Goal: Navigation & Orientation: Understand site structure

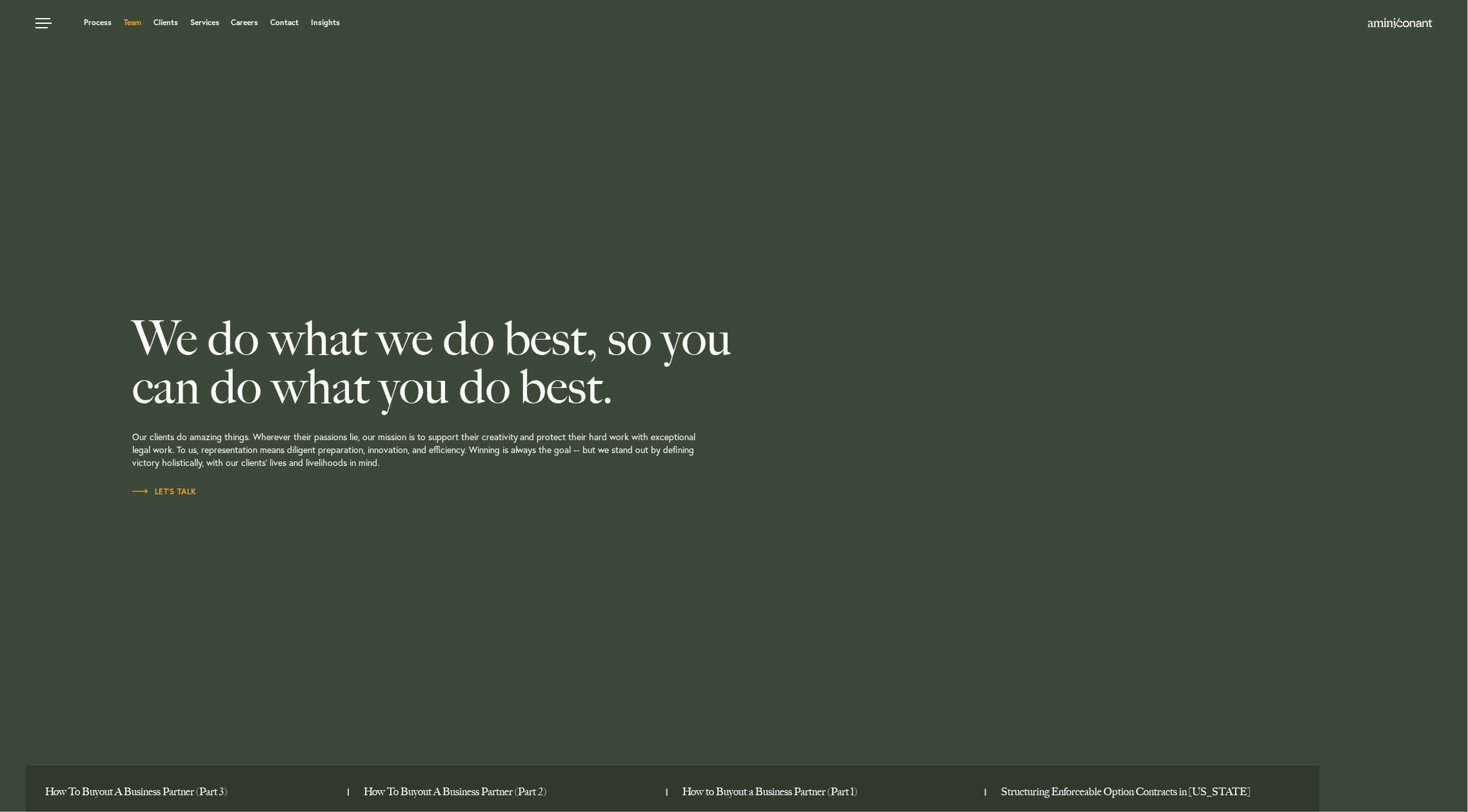
click at [126, 18] on link "Team" at bounding box center [133, 22] width 18 height 7
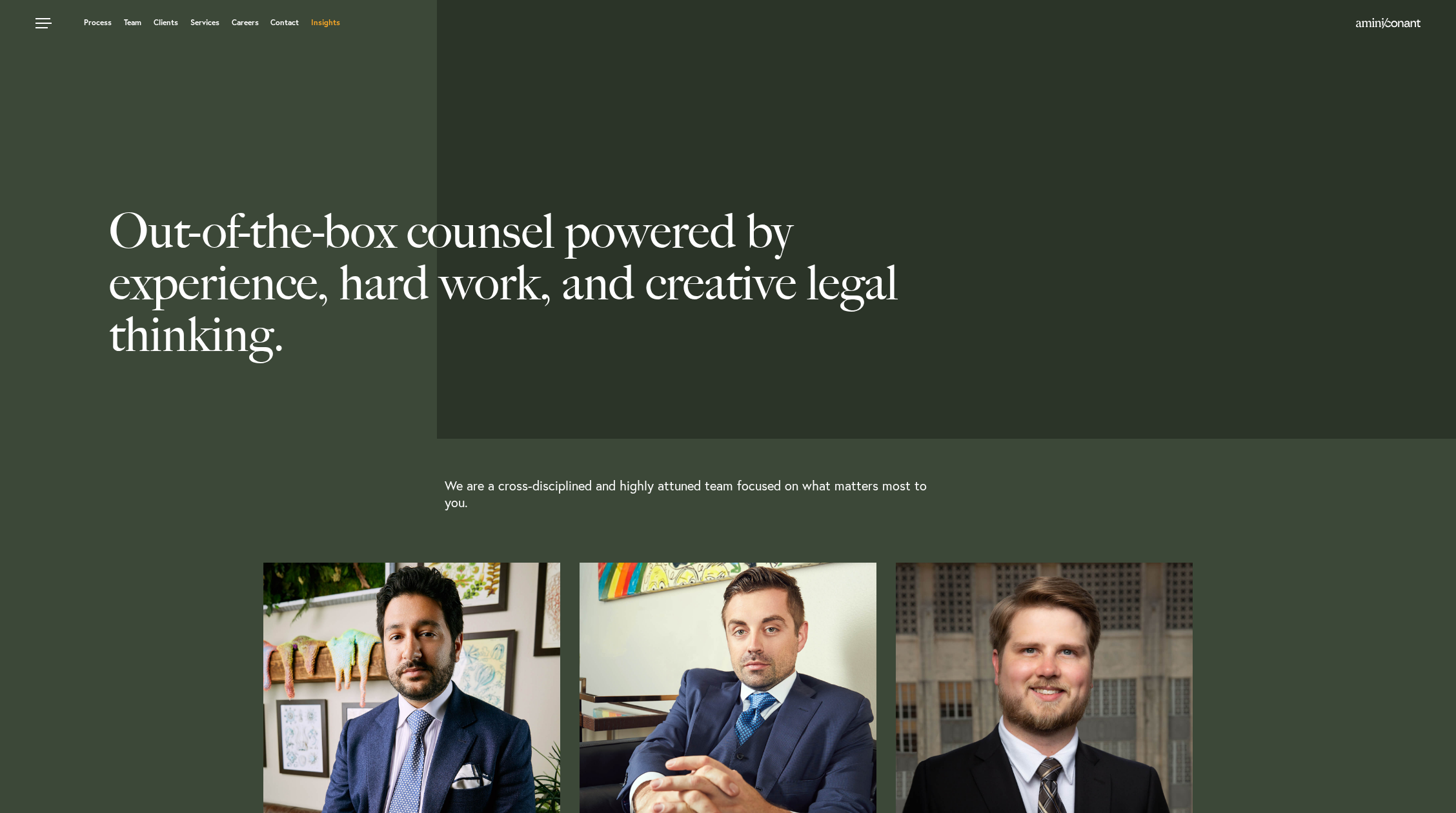
click at [332, 18] on link "Insights" at bounding box center [326, 22] width 29 height 8
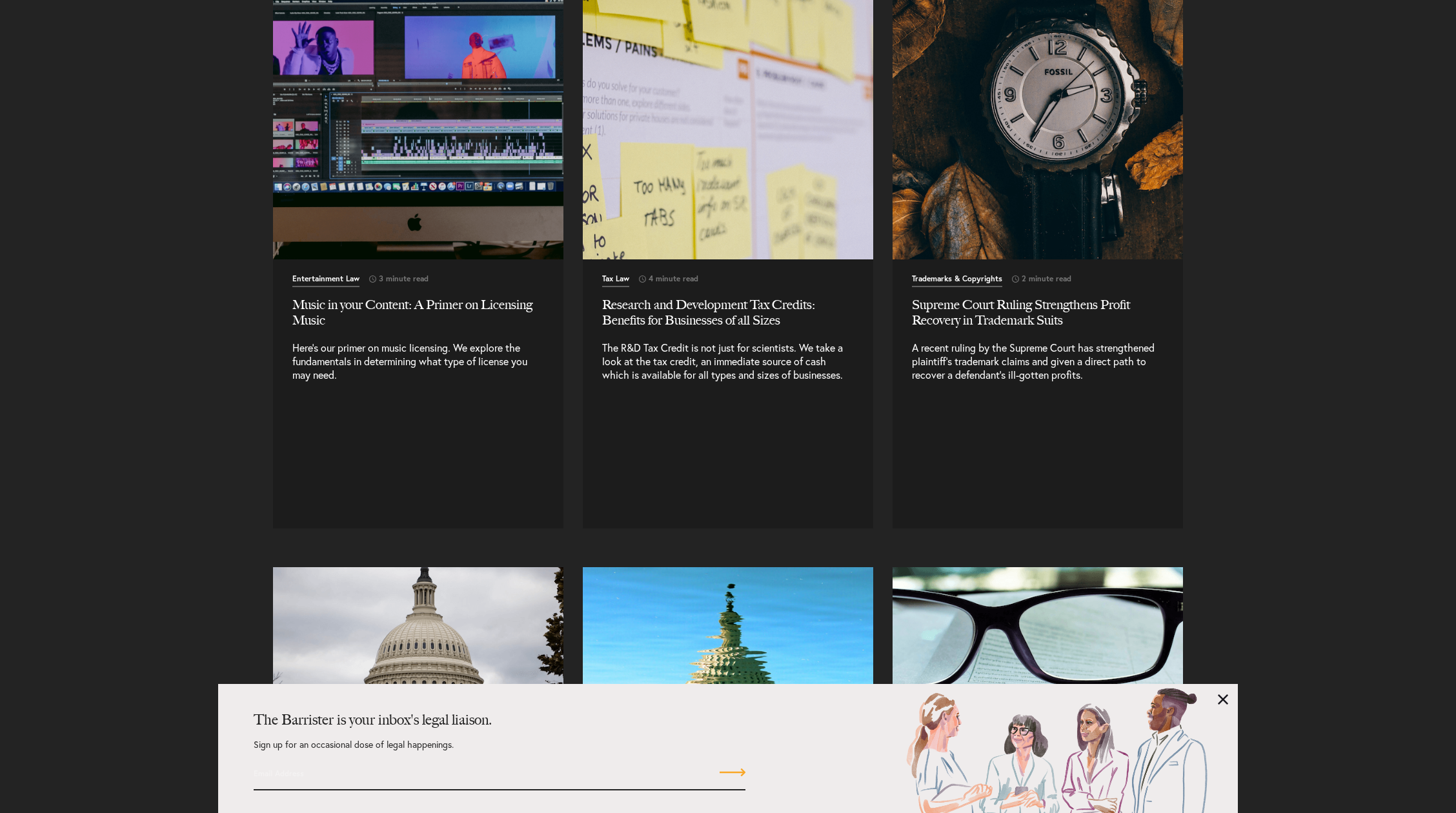
scroll to position [22771, 0]
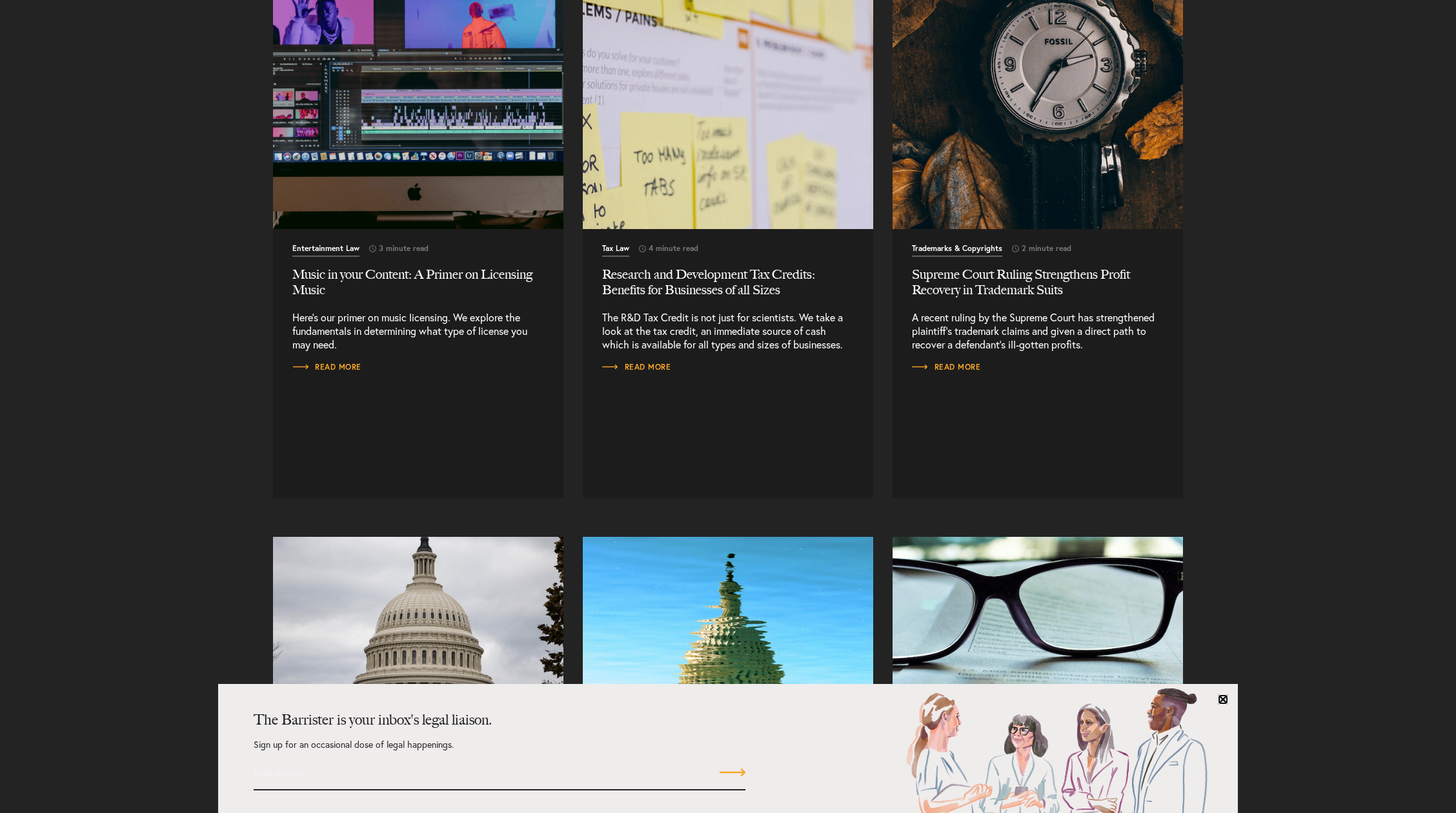
click at [1225, 700] on link at bounding box center [1223, 699] width 10 height 10
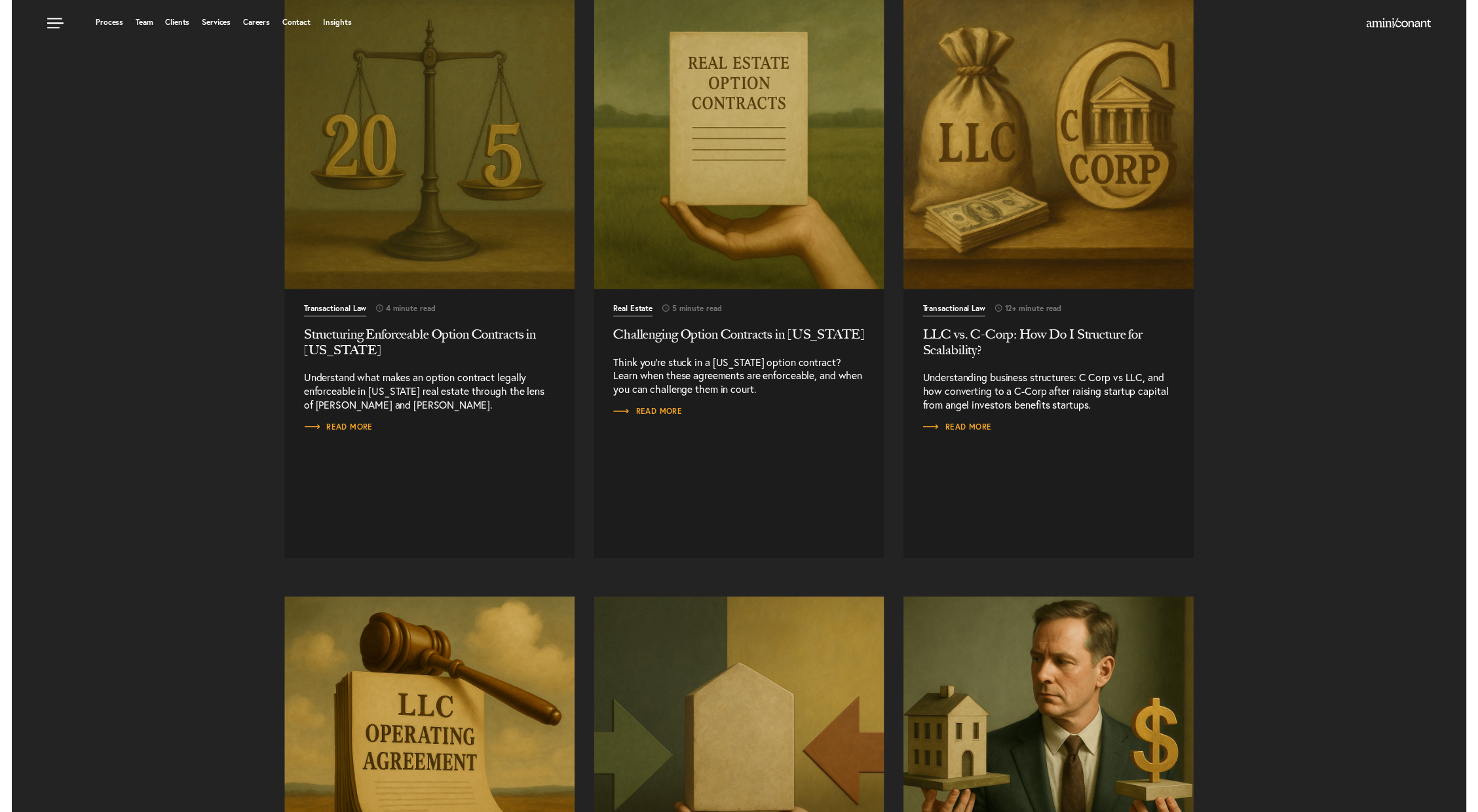
scroll to position [0, 0]
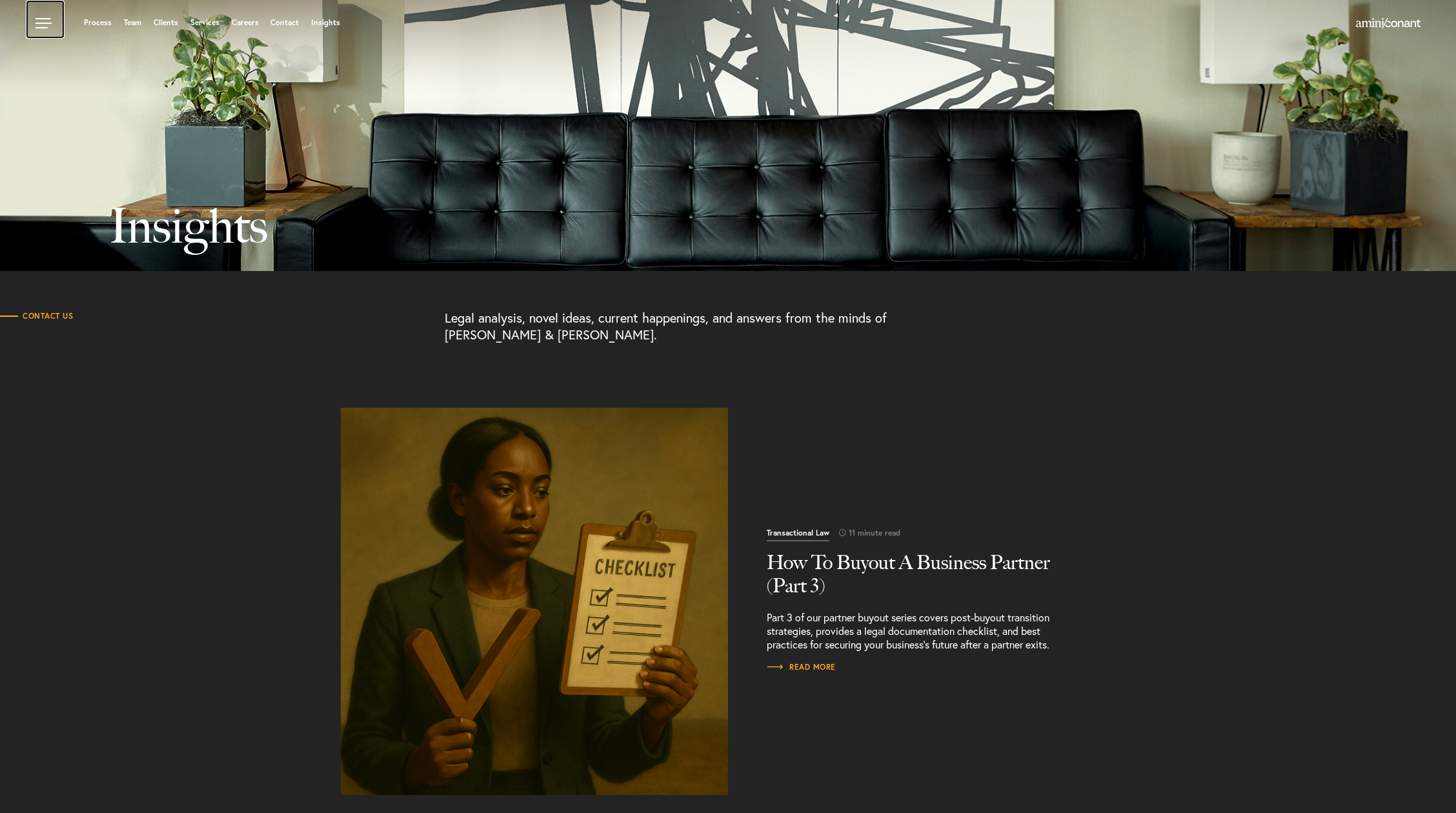
click at [38, 30] on link at bounding box center [45, 19] width 39 height 39
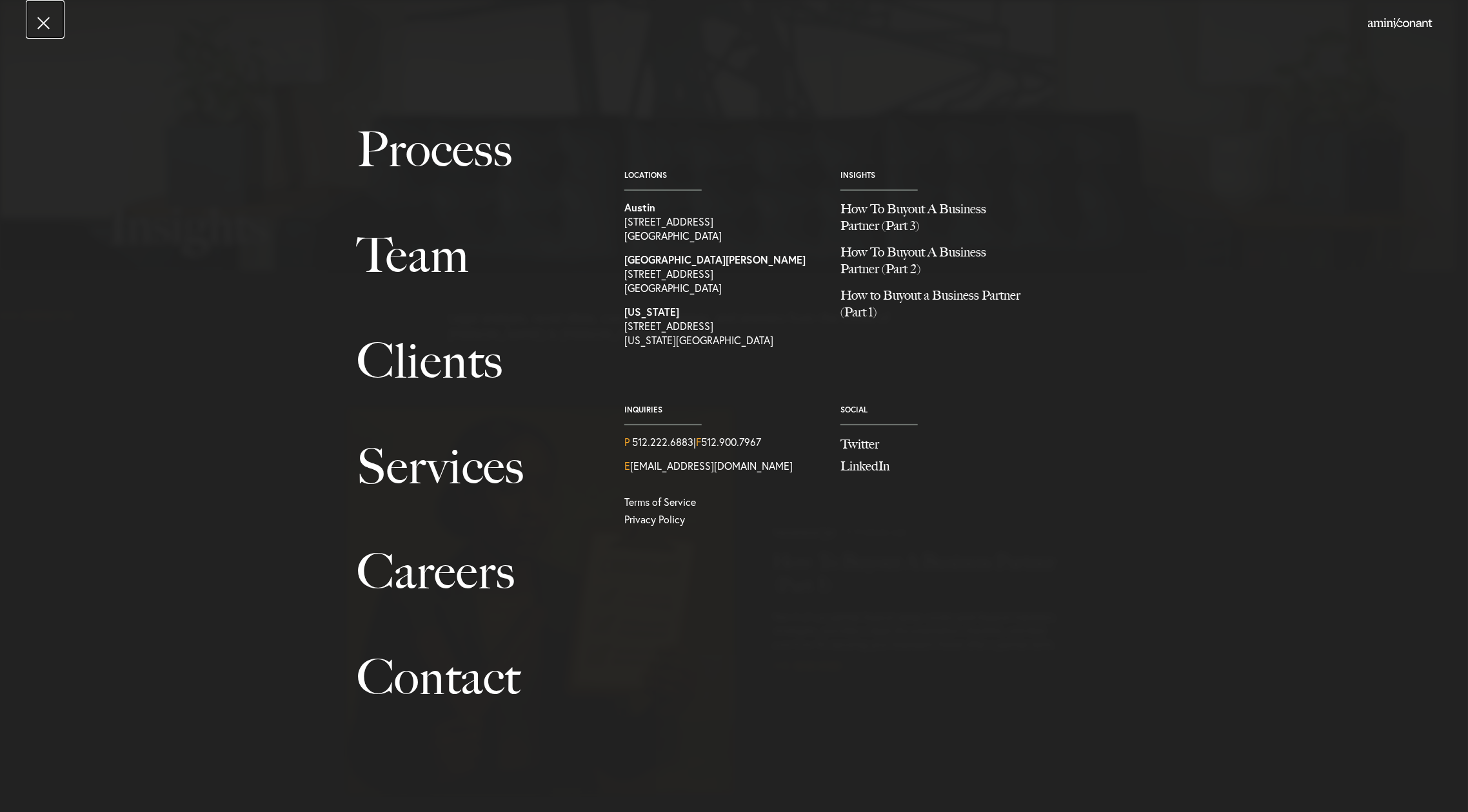
click at [38, 30] on link at bounding box center [45, 19] width 39 height 39
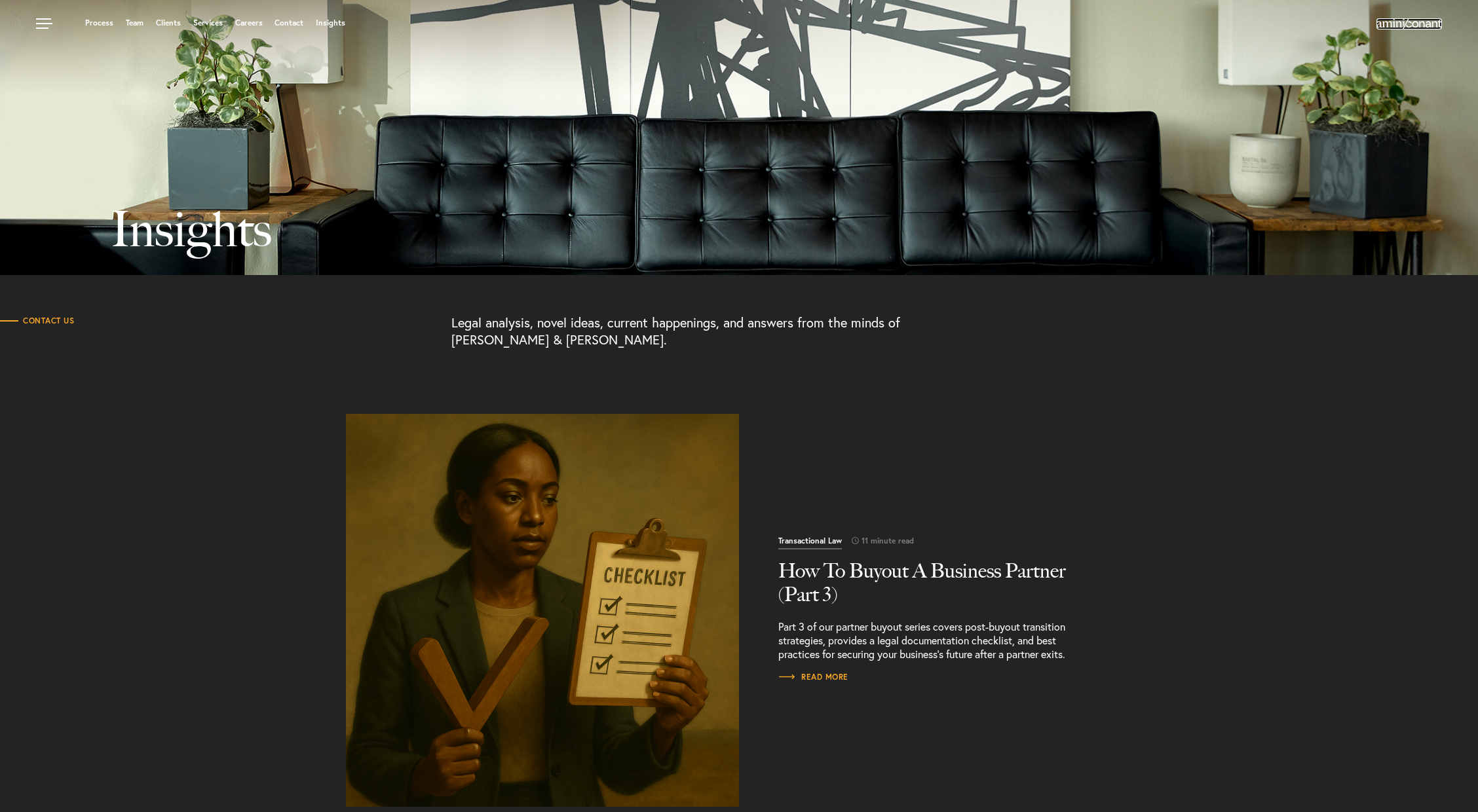
click at [1415, 18] on img at bounding box center [1409, 23] width 66 height 10
